Goal: Task Accomplishment & Management: Use online tool/utility

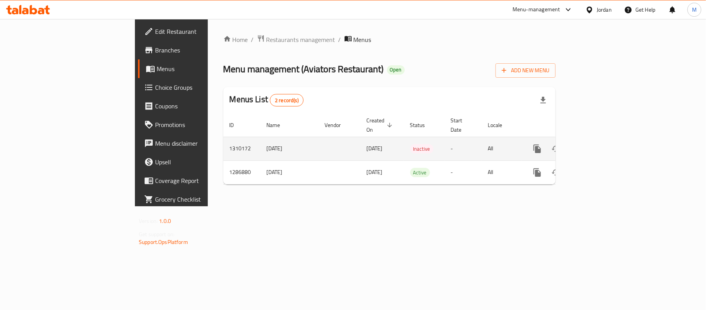
click at [223, 142] on td "1310172" at bounding box center [241, 149] width 37 height 24
copy td "1310172"
click at [603, 139] on link "enhanced table" at bounding box center [593, 148] width 19 height 19
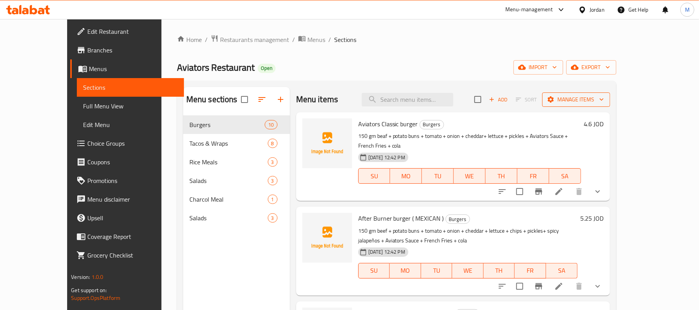
click at [604, 99] on span "Manage items" at bounding box center [575, 100] width 55 height 10
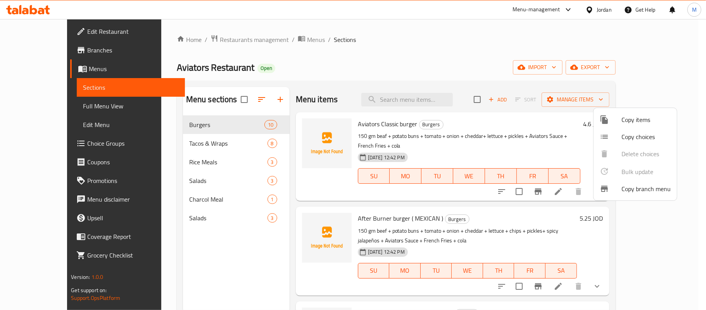
click at [645, 65] on div at bounding box center [353, 155] width 706 height 310
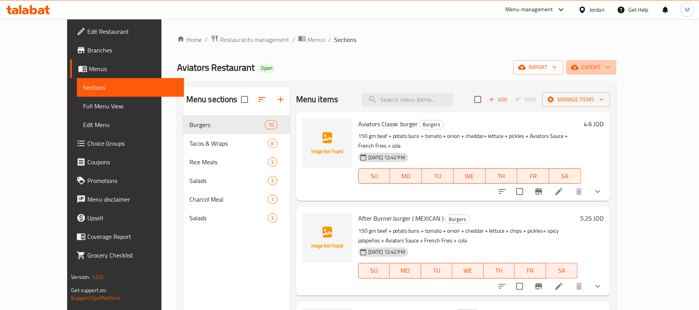
click at [578, 65] on icon "button" at bounding box center [575, 67] width 8 height 8
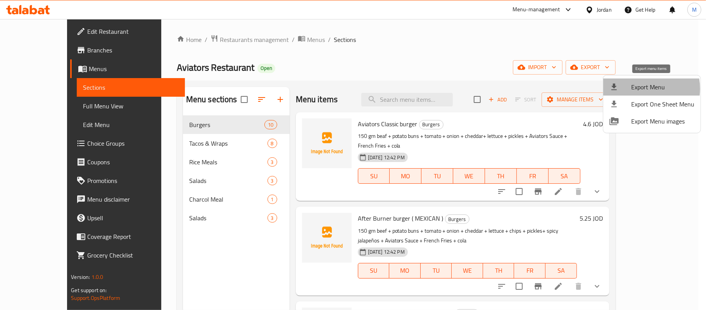
click at [643, 88] on span "Export Menu" at bounding box center [663, 86] width 63 height 9
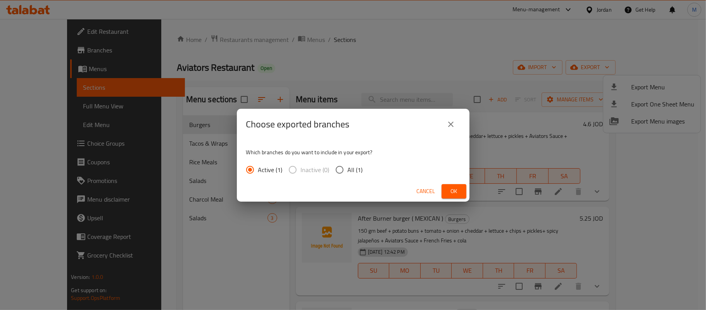
click at [454, 187] on span "Ok" at bounding box center [454, 191] width 12 height 10
